Goal: Transaction & Acquisition: Purchase product/service

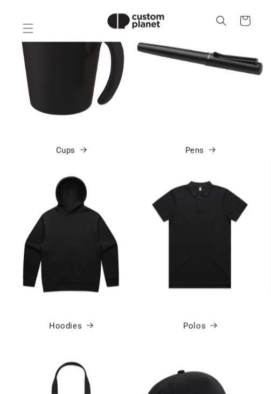
scroll to position [529, 0]
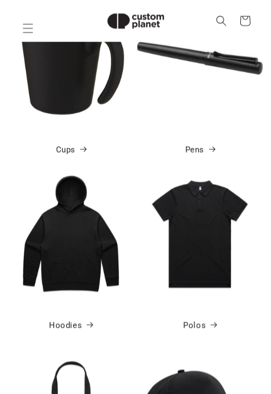
click at [91, 290] on img at bounding box center [71, 234] width 126 height 126
click at [74, 327] on link "Hoodies" at bounding box center [71, 325] width 44 height 15
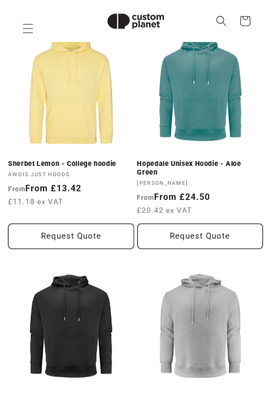
scroll to position [145, 0]
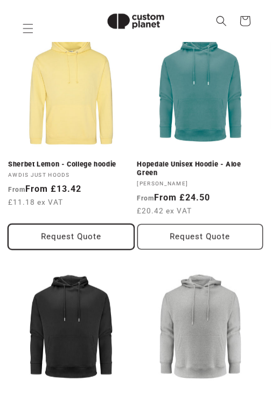
click at [116, 237] on button "Request Quote" at bounding box center [71, 236] width 126 height 25
click at [116, 242] on button "Request Quote" at bounding box center [71, 236] width 126 height 25
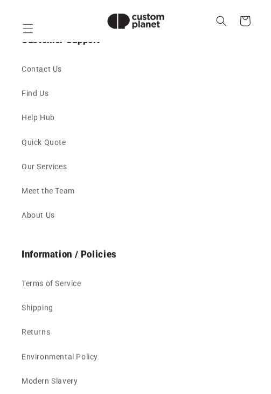
scroll to position [3080, 0]
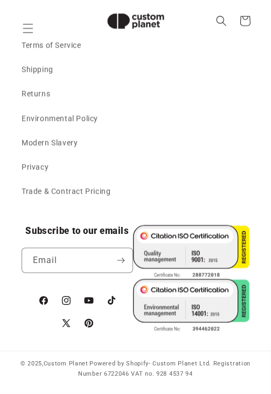
click at [136, 127] on link "Environmental Policy" at bounding box center [136, 119] width 228 height 24
